Goal: Task Accomplishment & Management: Manage account settings

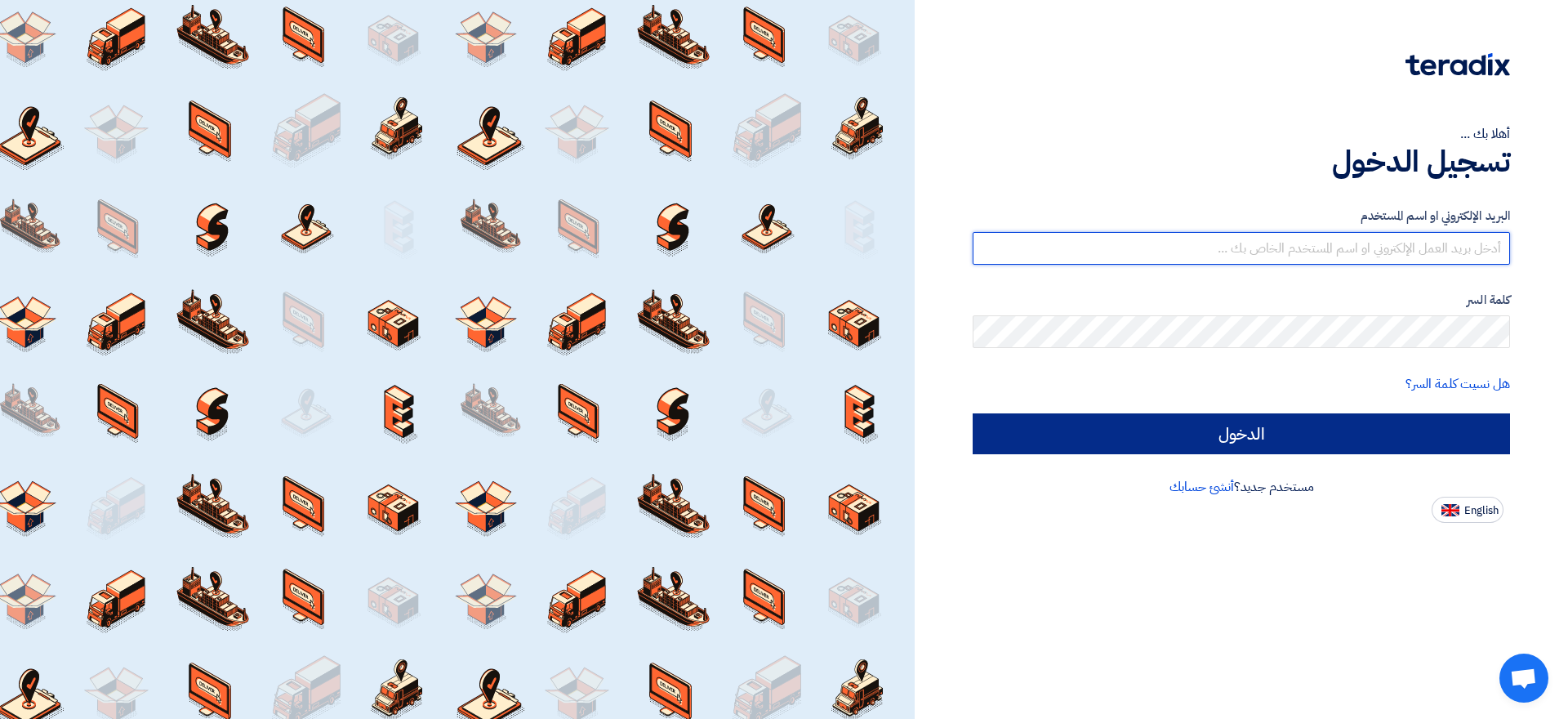
type input "[EMAIL_ADDRESS][DOMAIN_NAME]"
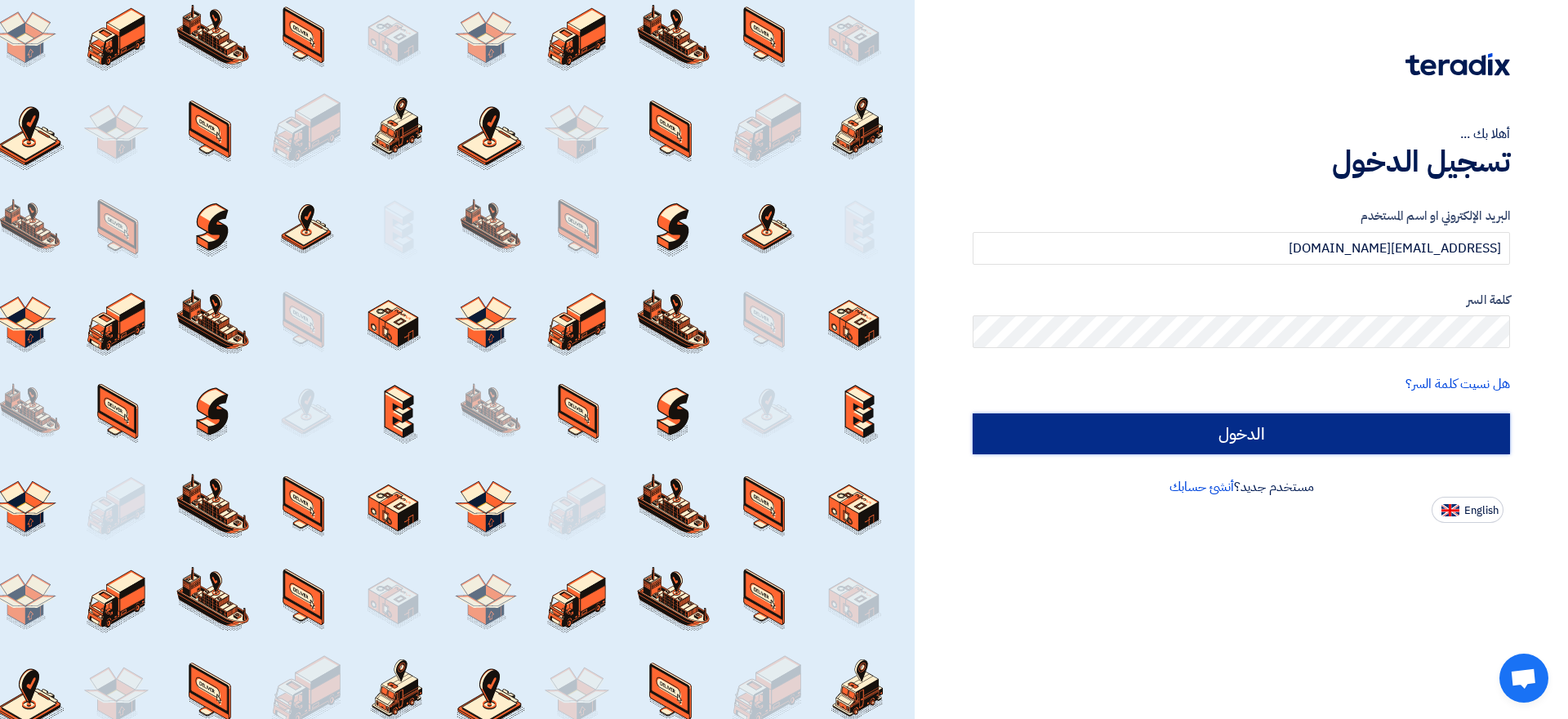
click at [1148, 438] on input "الدخول" at bounding box center [1241, 433] width 538 height 41
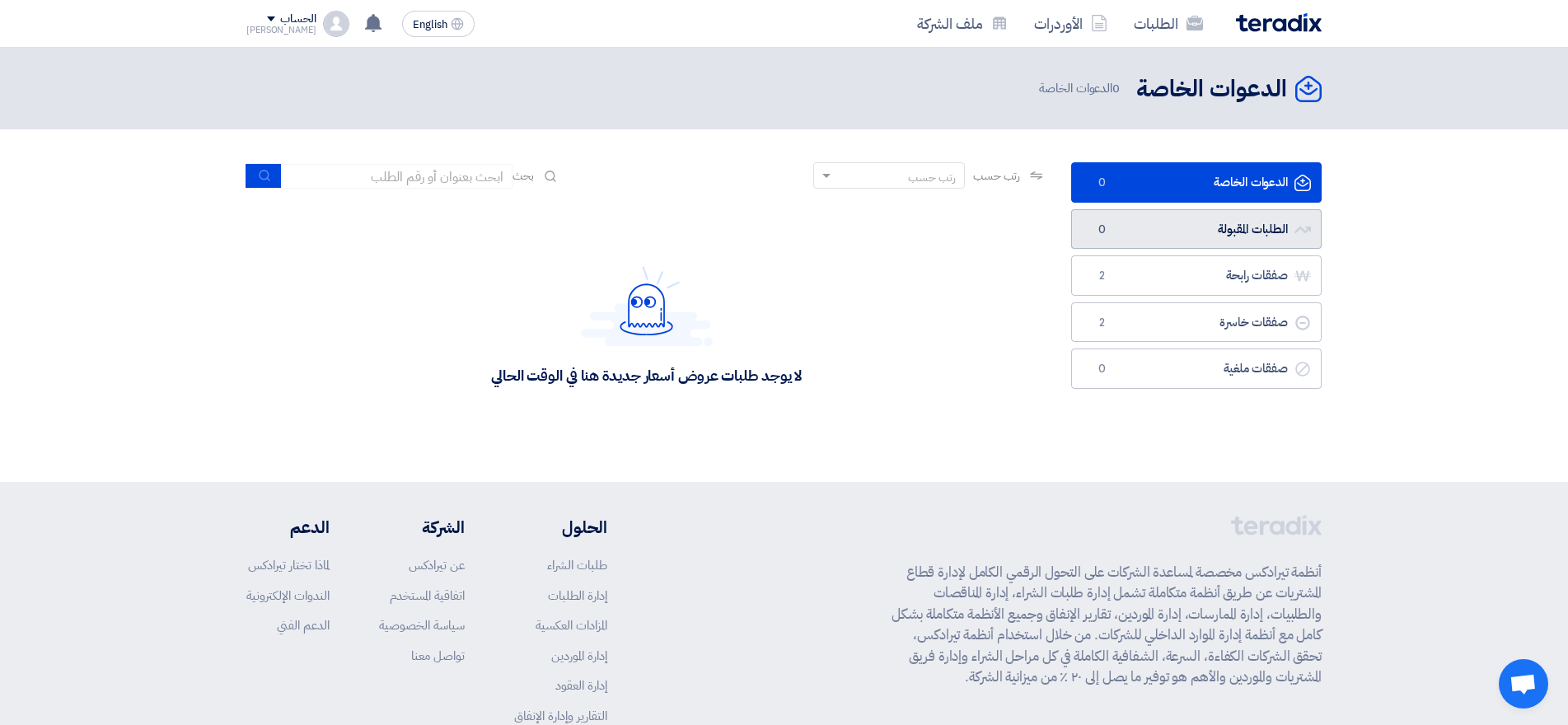
click at [1214, 237] on link "الطلبات المقبولة الطلبات المقبولة 0" at bounding box center [1196, 229] width 251 height 40
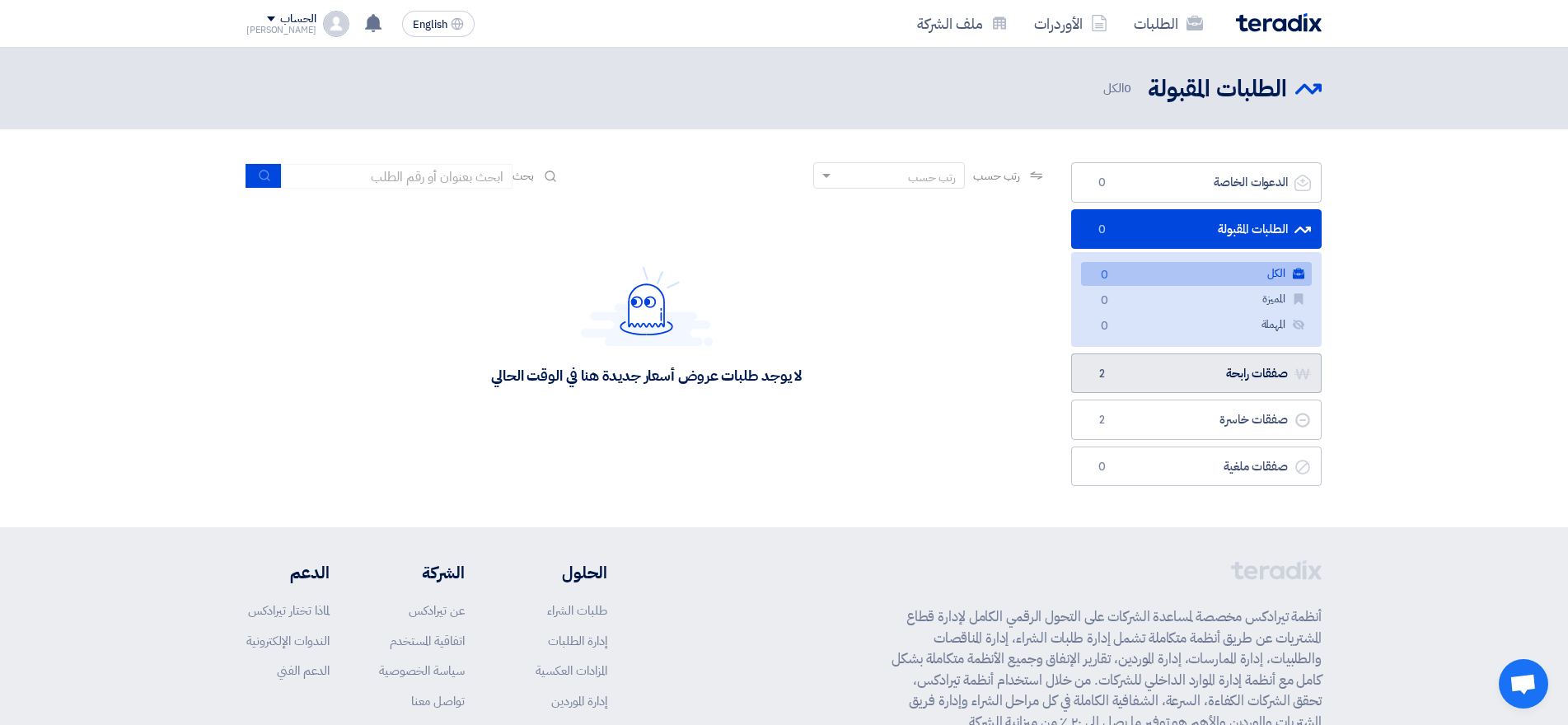
click at [1233, 387] on link "صفقات رابحة صفقات رابحة 2" at bounding box center [1196, 373] width 251 height 40
click at [1233, 387] on div "الدعوات الخاصة الدعوات الخاصة 0 الطلبات المقبولة الطلبات المقبولة 0 الكل الكل 0…" at bounding box center [1196, 329] width 276 height 333
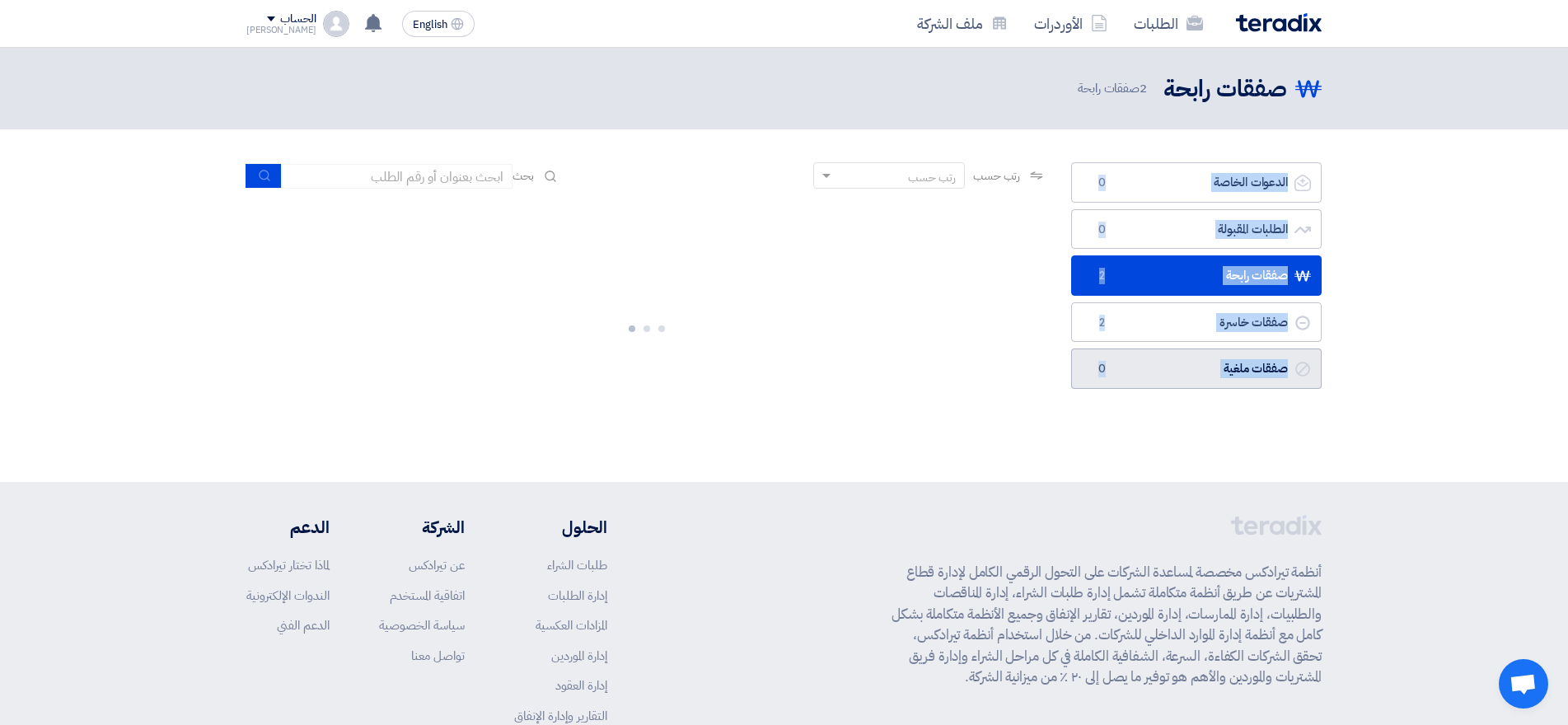
click at [1182, 368] on link "صفقات ملغية صفقات ملغية 0" at bounding box center [1196, 369] width 251 height 40
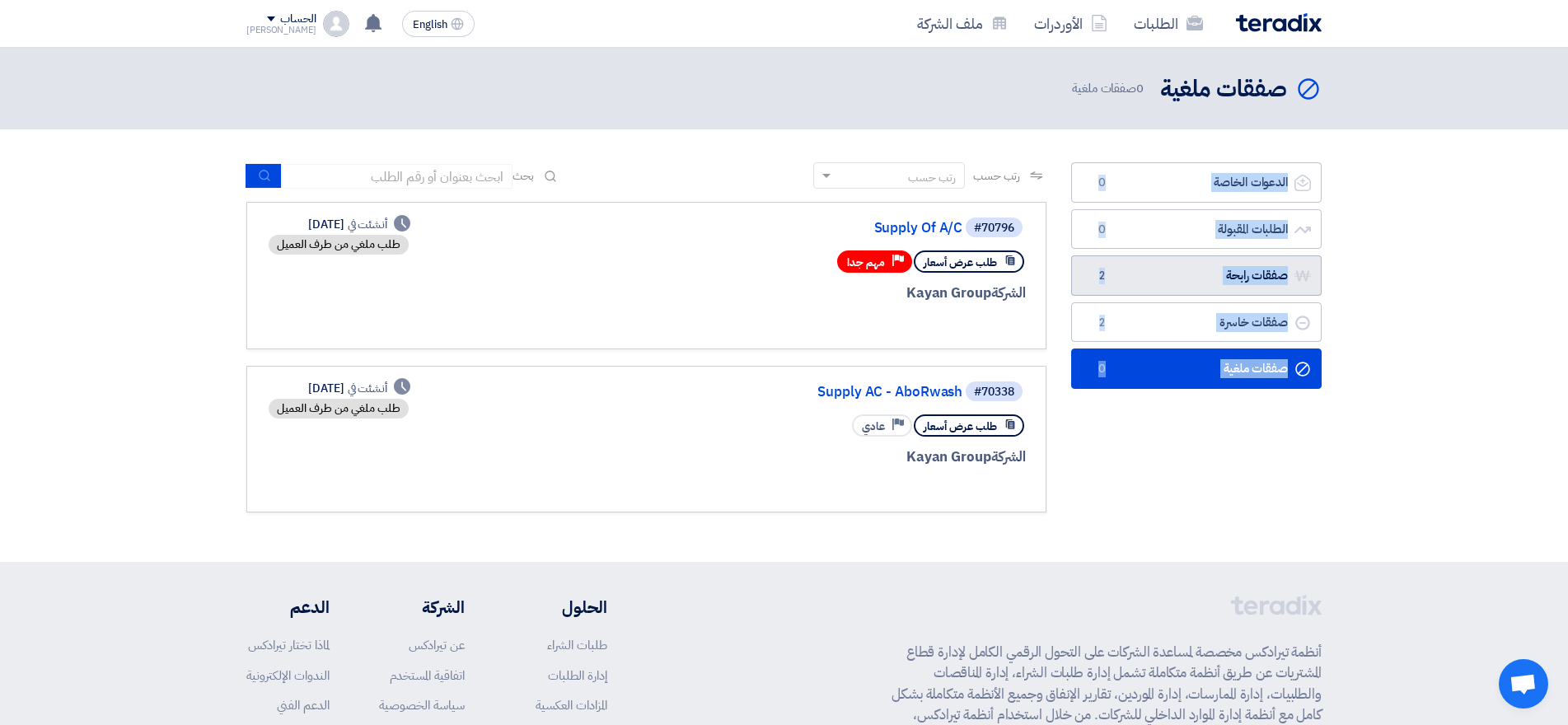
click at [1155, 269] on link "صفقات رابحة صفقات رابحة 2" at bounding box center [1196, 276] width 251 height 40
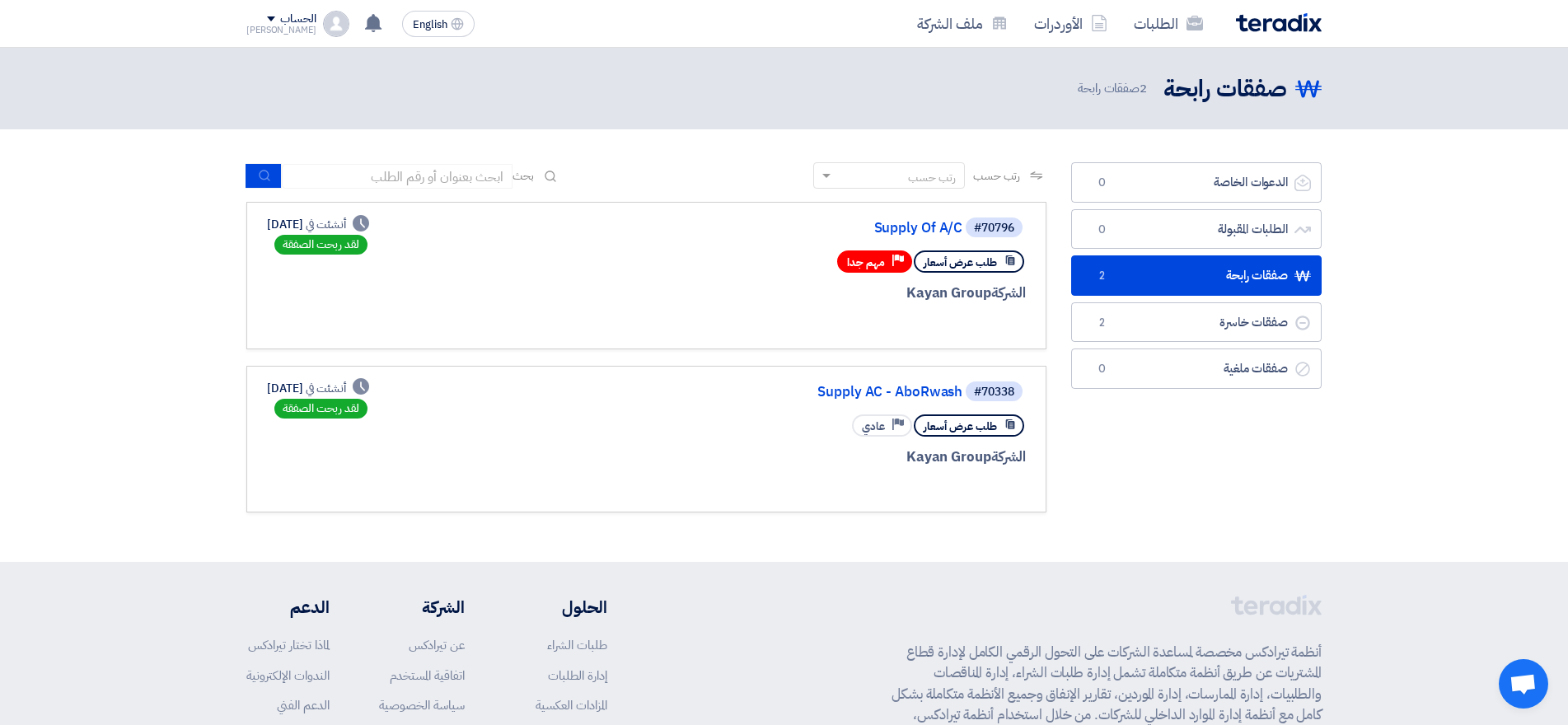
click at [280, 17] on div "الحساب" at bounding box center [297, 19] width 35 height 14
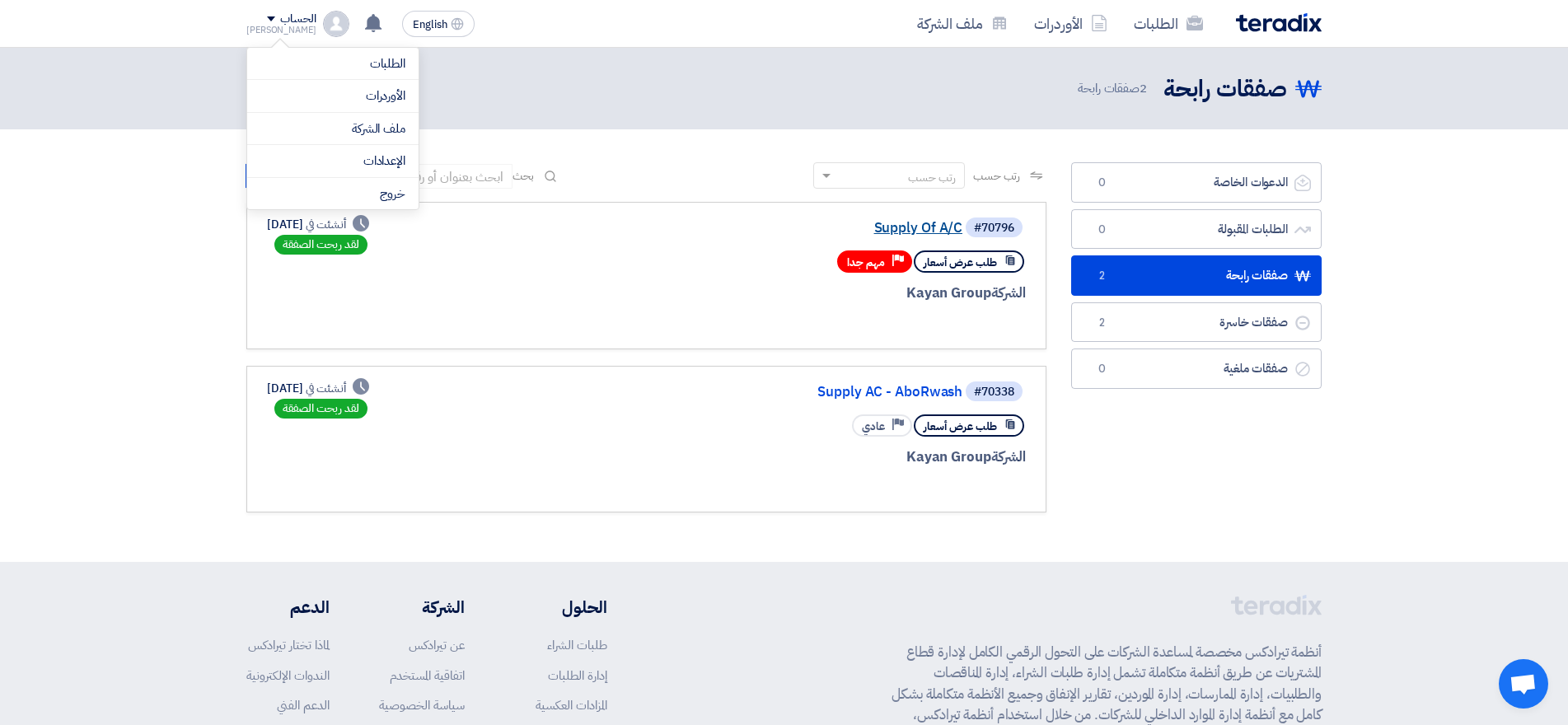
click at [922, 227] on link "Supply Of A/C" at bounding box center [797, 228] width 330 height 15
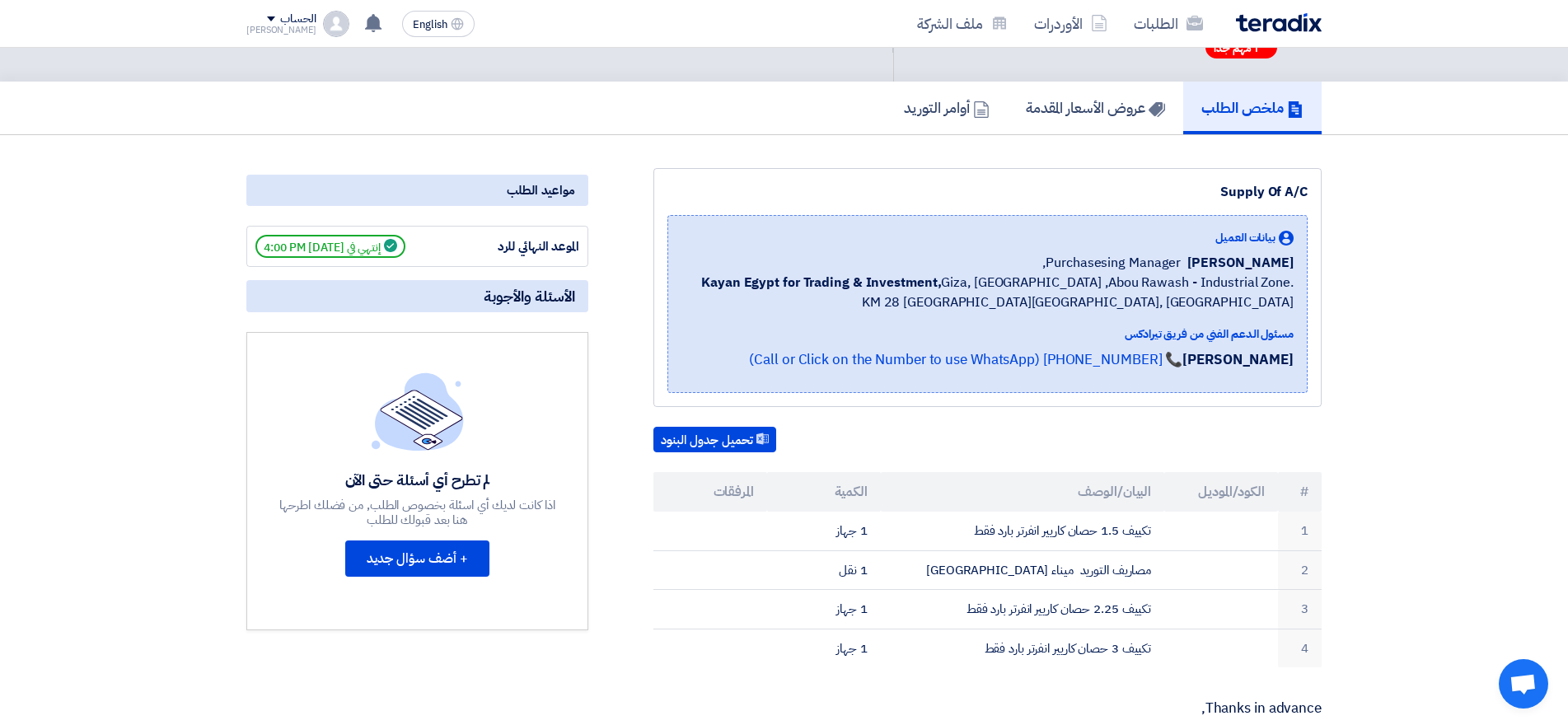
scroll to position [247, 0]
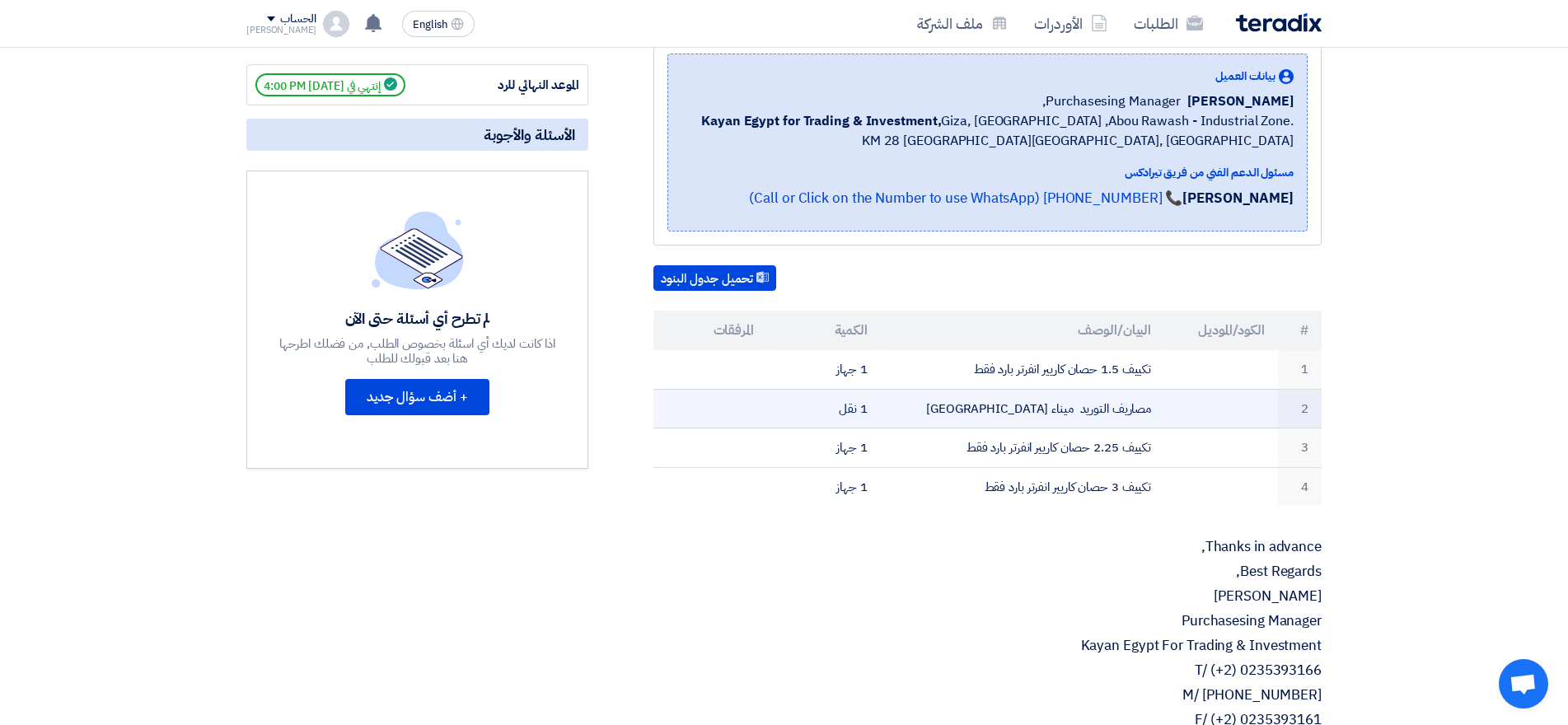
click at [809, 405] on td "1 نقل" at bounding box center [824, 409] width 114 height 40
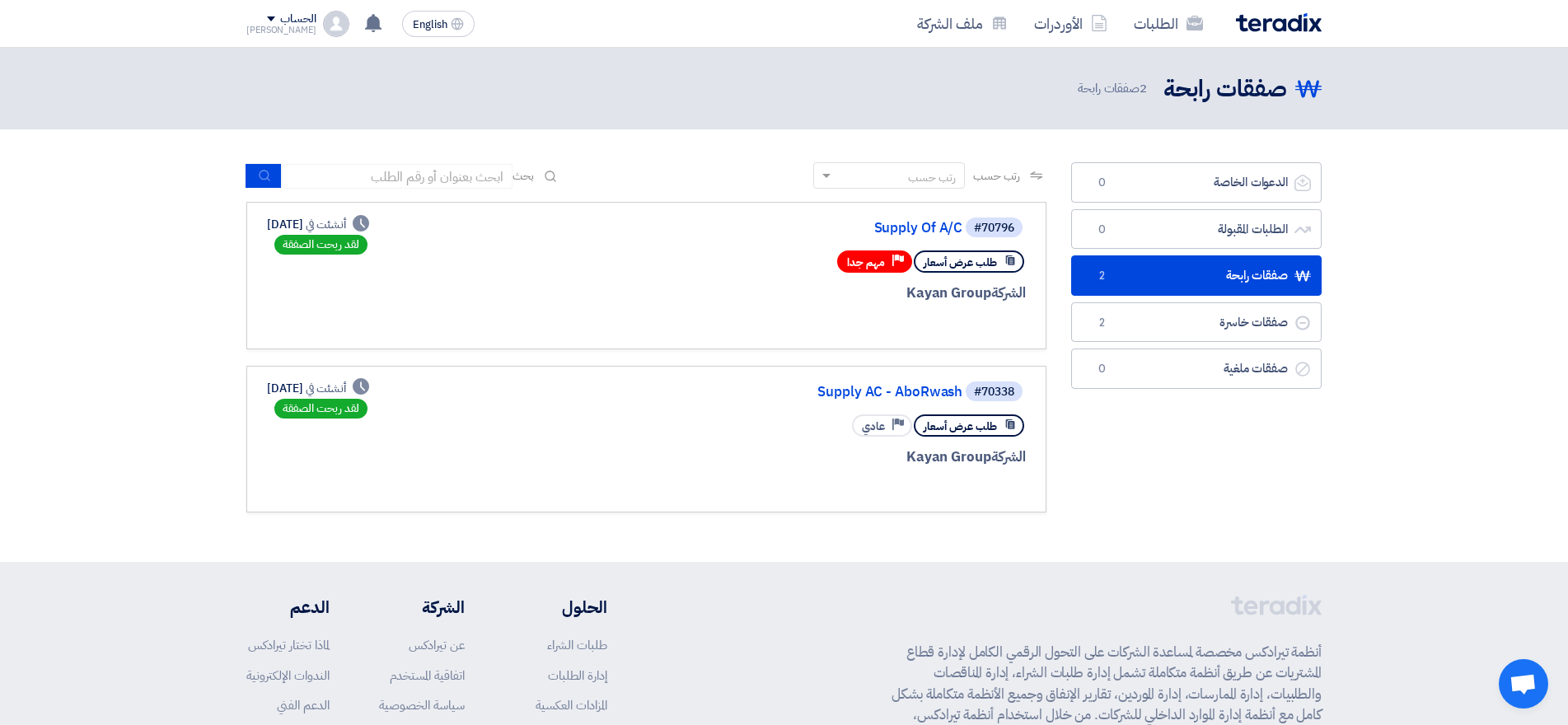
click at [280, 17] on div "الحساب" at bounding box center [297, 19] width 35 height 14
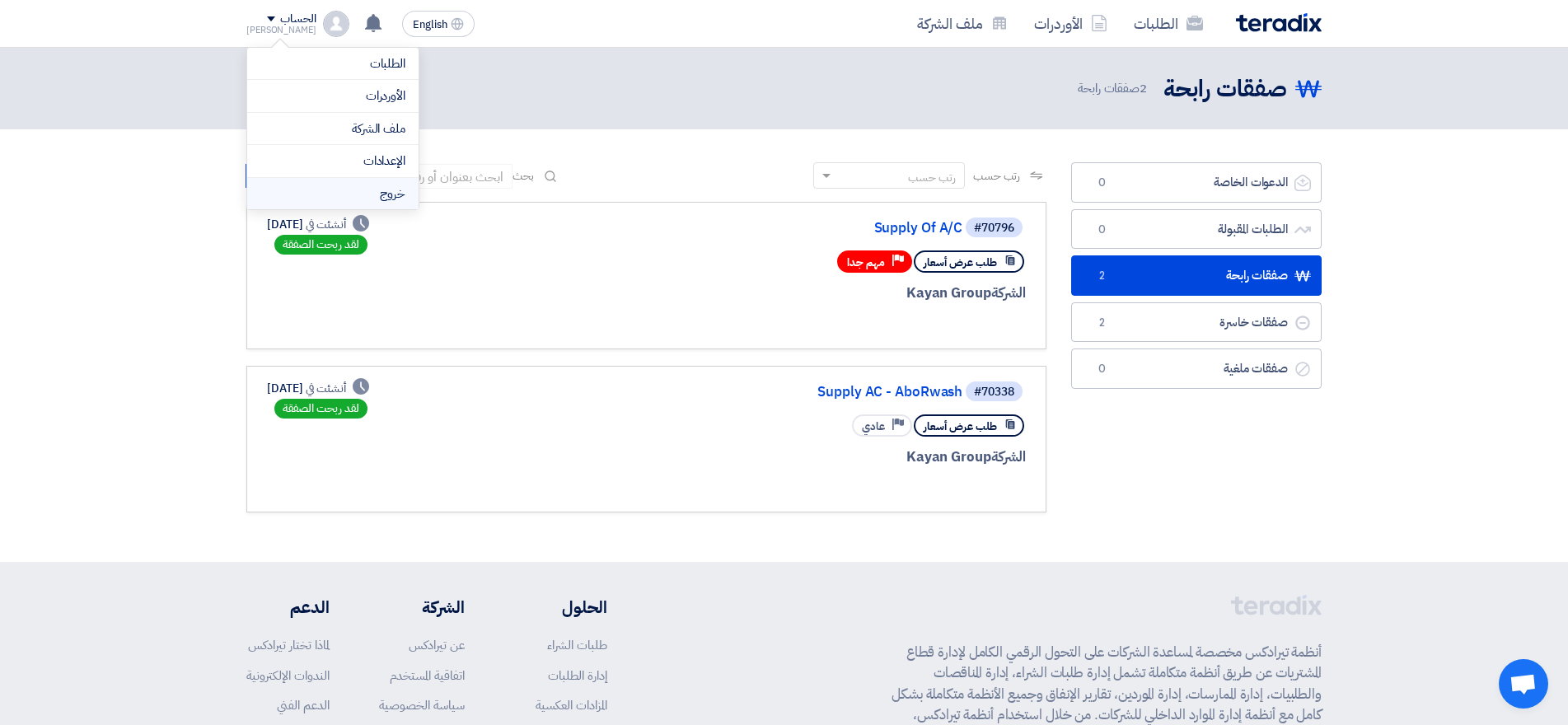
click at [386, 196] on li "خروج" at bounding box center [333, 194] width 171 height 32
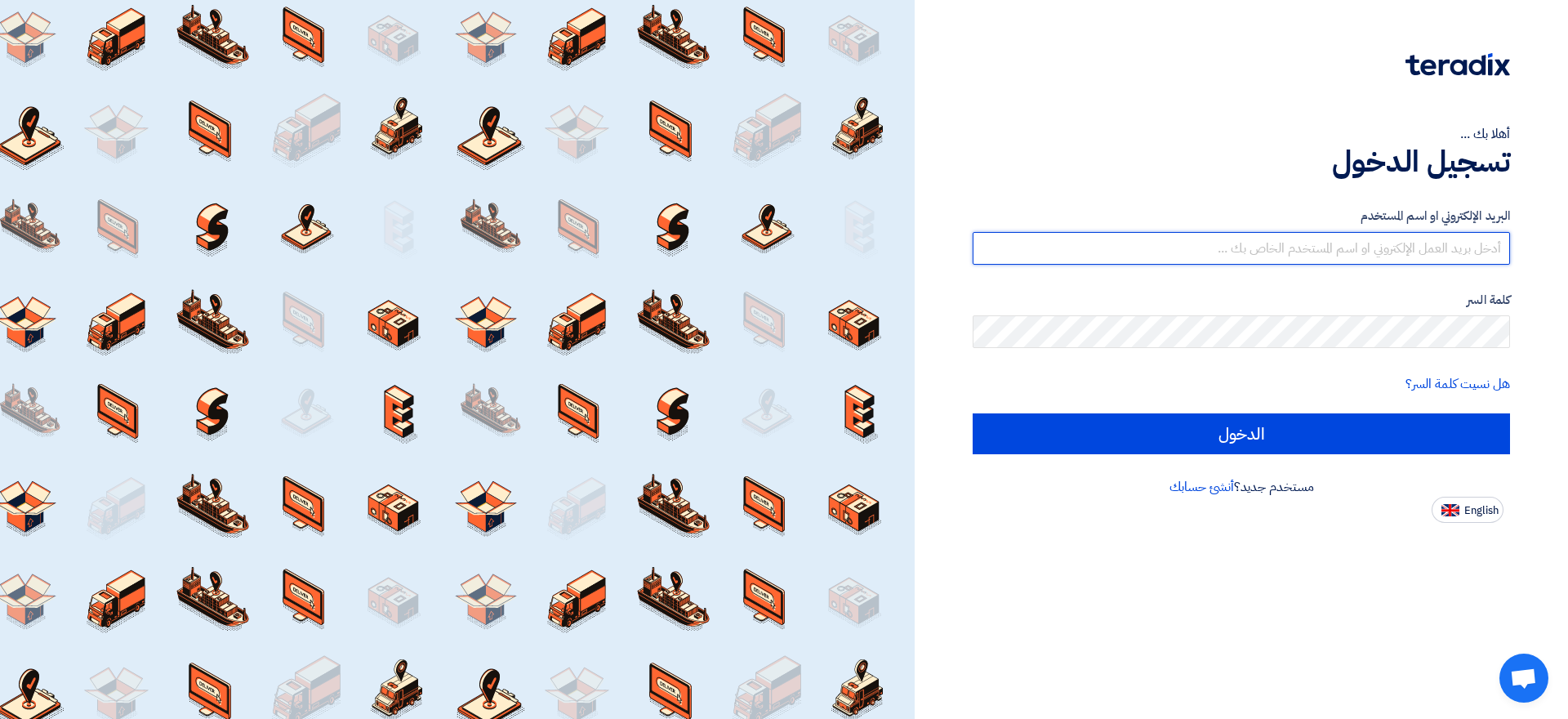
type input "[EMAIL_ADDRESS][DOMAIN_NAME]"
